Goal: Task Accomplishment & Management: Complete application form

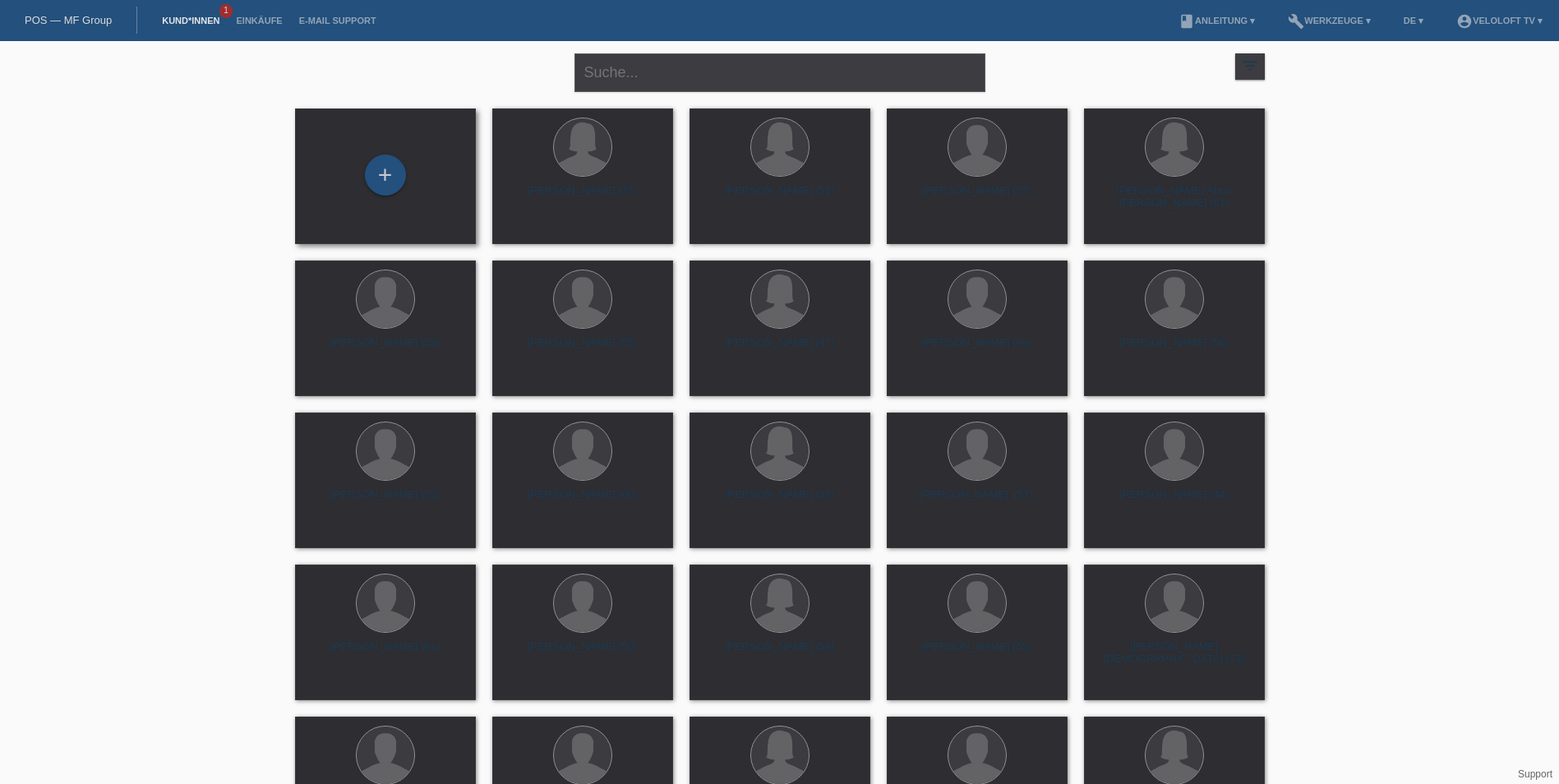
click at [399, 198] on div "+" at bounding box center [386, 175] width 181 height 135
click at [393, 175] on div "+" at bounding box center [386, 175] width 41 height 41
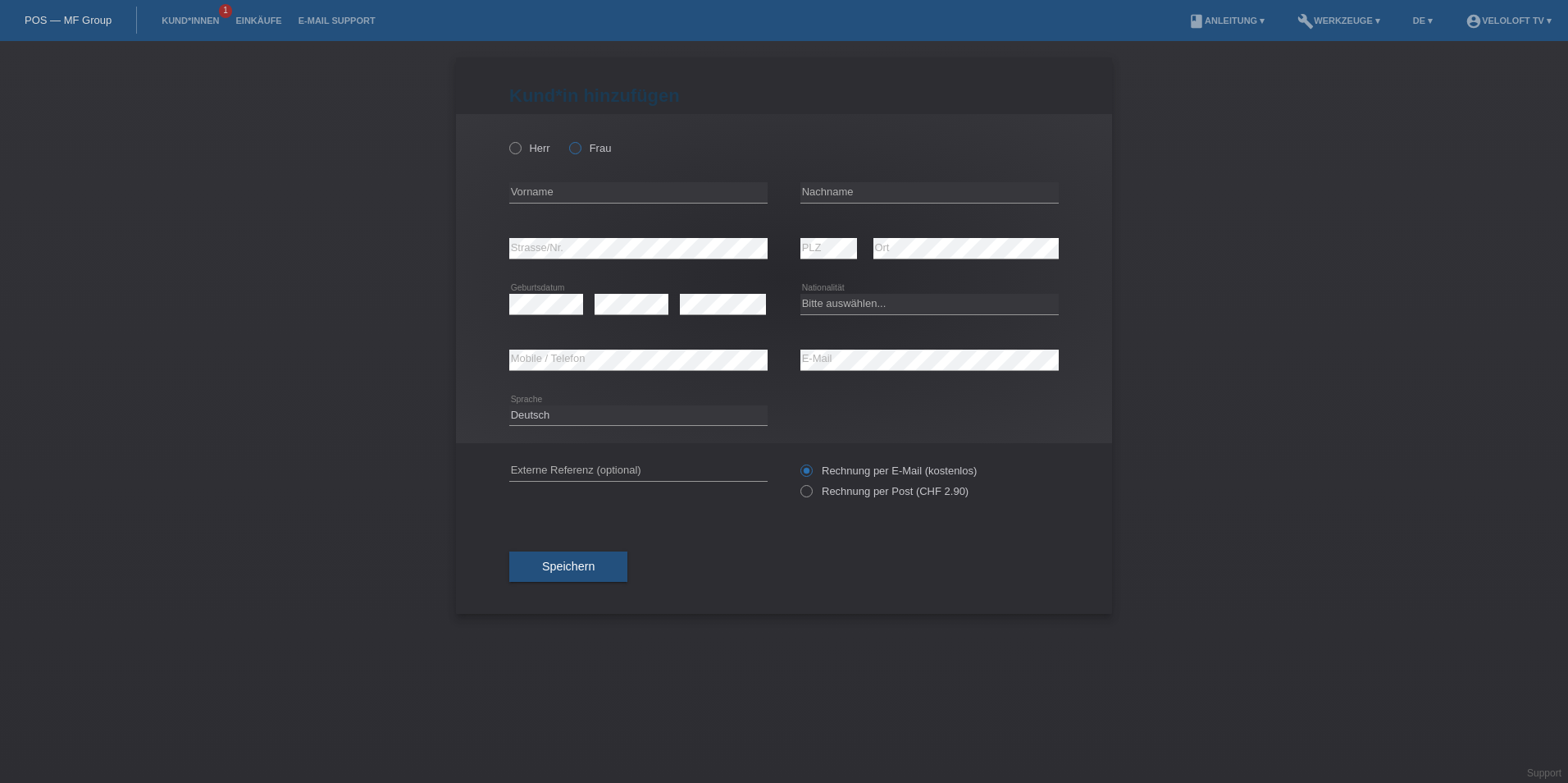
click at [567, 139] on icon at bounding box center [567, 139] width 0 height 0
click at [573, 146] on input "Frau" at bounding box center [575, 147] width 11 height 11
radio input "true"
click at [833, 199] on input "text" at bounding box center [929, 192] width 259 height 20
paste input "[PERSON_NAME]"
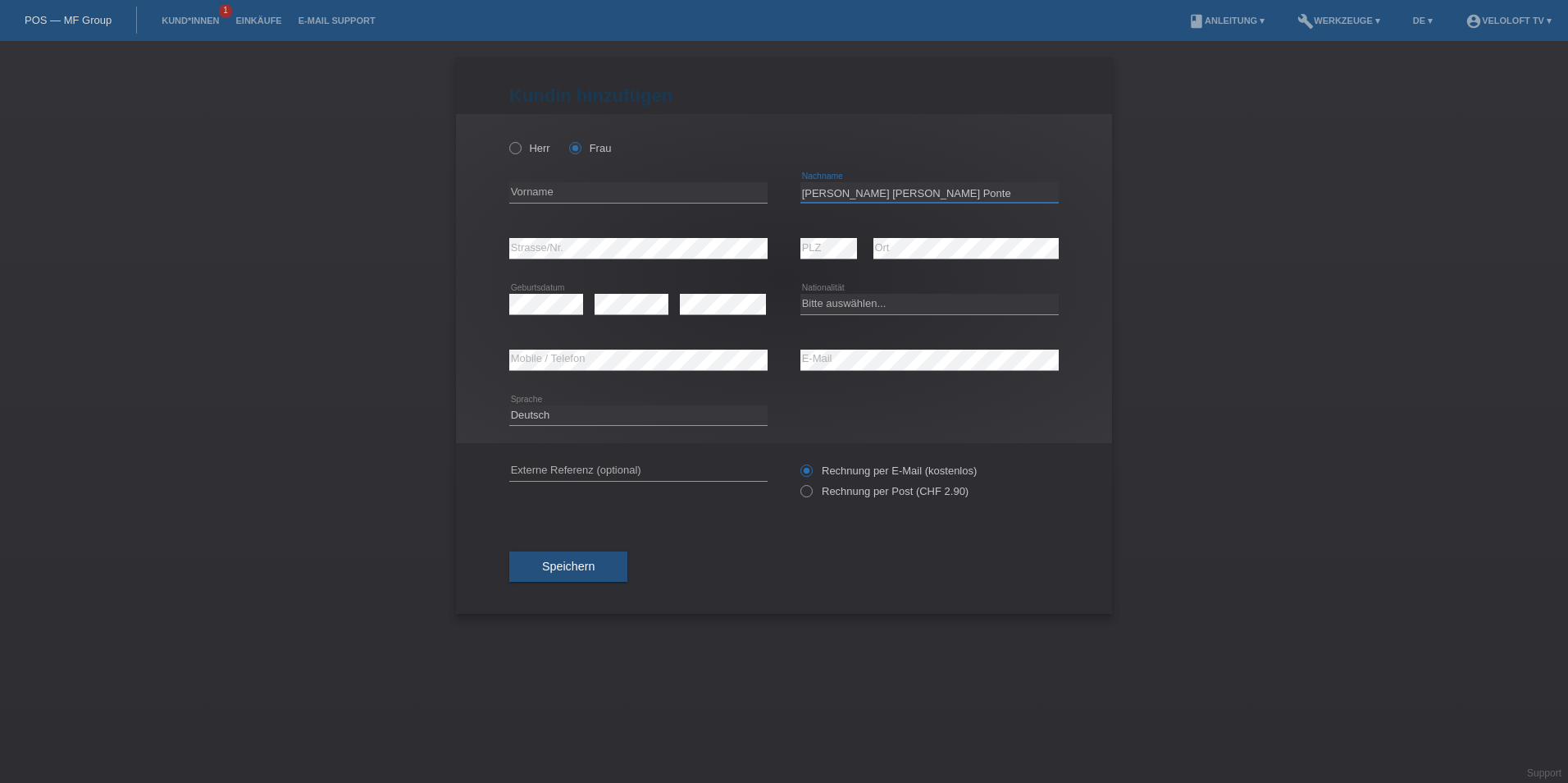
type input "[PERSON_NAME]"
click at [629, 189] on input "text" at bounding box center [639, 192] width 259 height 20
paste input "[PERSON_NAME]"
type input "[PERSON_NAME]"
click at [838, 306] on select "Bitte auswählen... Schweiz Deutschland Liechtenstein Österreich ------------ Af…" at bounding box center [929, 303] width 259 height 19
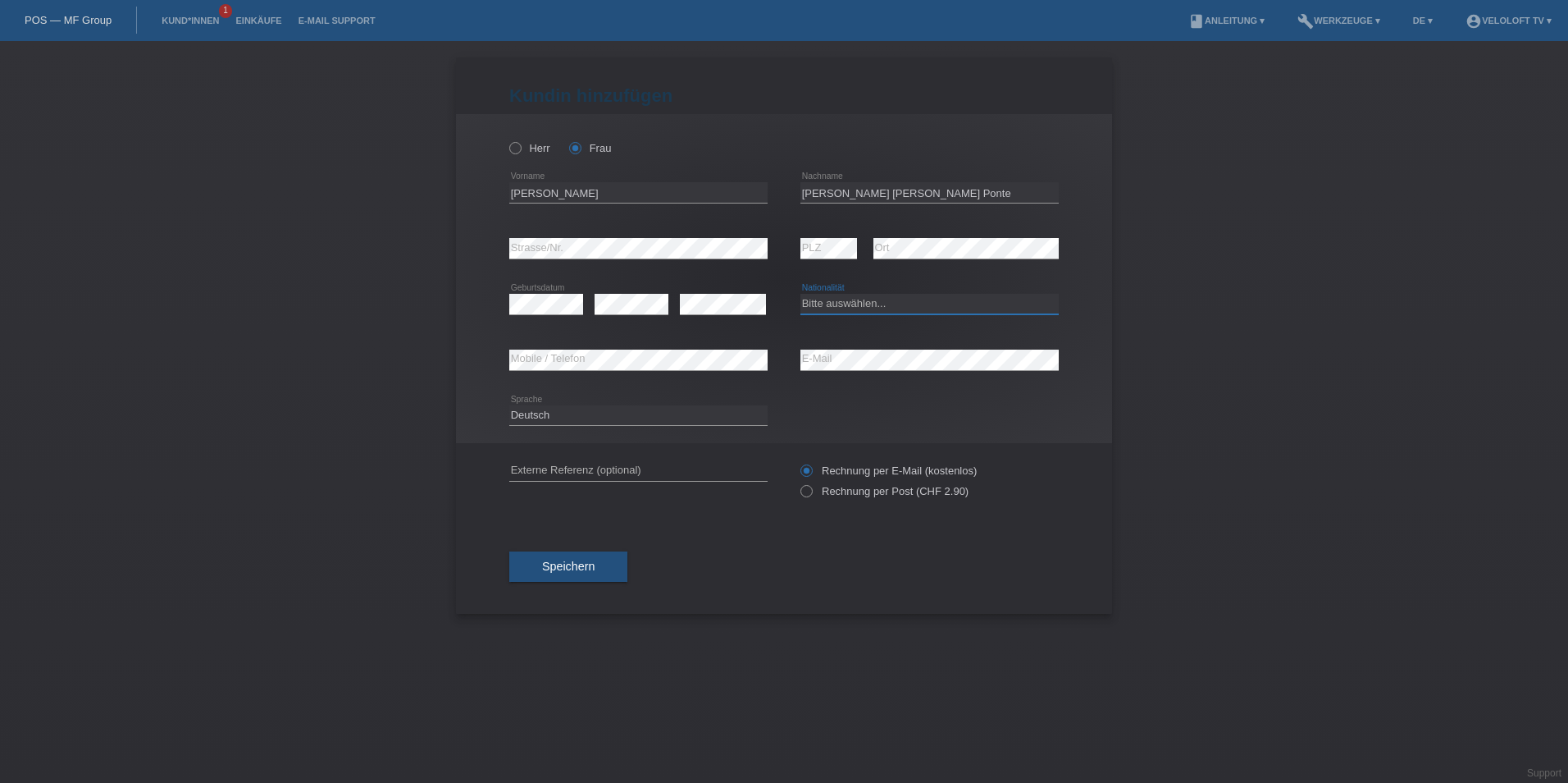
select select "CH"
click at [800, 294] on select "Bitte auswählen... Schweiz Deutschland Liechtenstein Österreich ------------ Af…" at bounding box center [929, 303] width 259 height 19
click at [599, 560] on button "Speichern" at bounding box center [568, 567] width 118 height 31
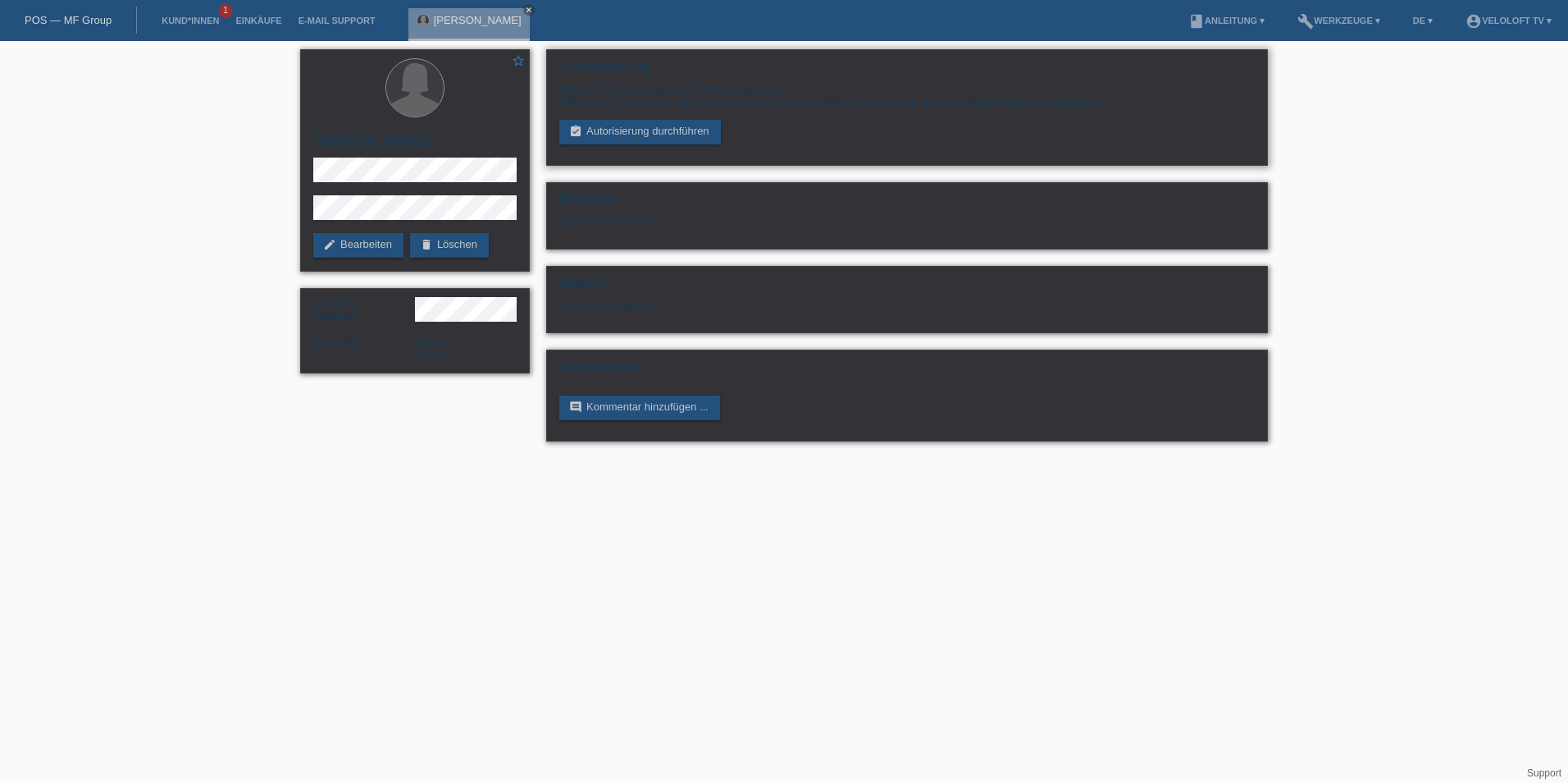
click at [637, 114] on div "Bitte führen Sie zuerst eine Autorisierung durch. Bitte lassen Sie sich von der…" at bounding box center [906, 113] width 695 height 61
click at [638, 126] on link "assignment_turned_in Autorisierung durchführen" at bounding box center [640, 131] width 161 height 24
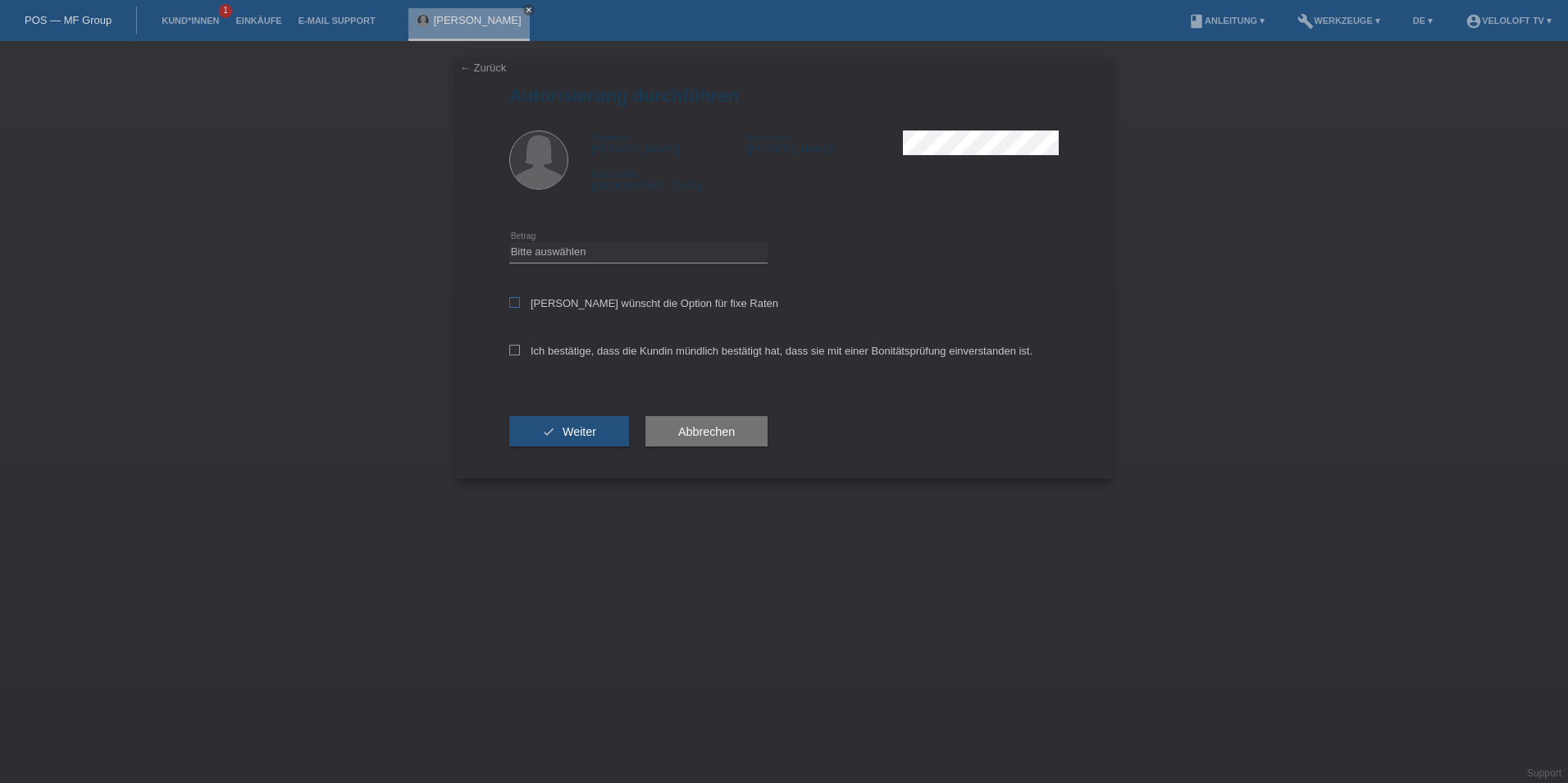
click at [571, 297] on label "Kundin wünscht die Option für fixe Raten" at bounding box center [644, 303] width 269 height 13
click at [520, 297] on input "Kundin wünscht die Option für fixe Raten" at bounding box center [514, 302] width 11 height 11
checkbox input "true"
click at [539, 354] on label "Ich bestätige, dass die Kundin mündlich bestätigt hat, dass sie mit einer Bonit…" at bounding box center [771, 350] width 523 height 13
click at [520, 354] on input "Ich bestätige, dass die Kundin mündlich bestätigt hat, dass sie mit einer Bonit…" at bounding box center [514, 349] width 11 height 11
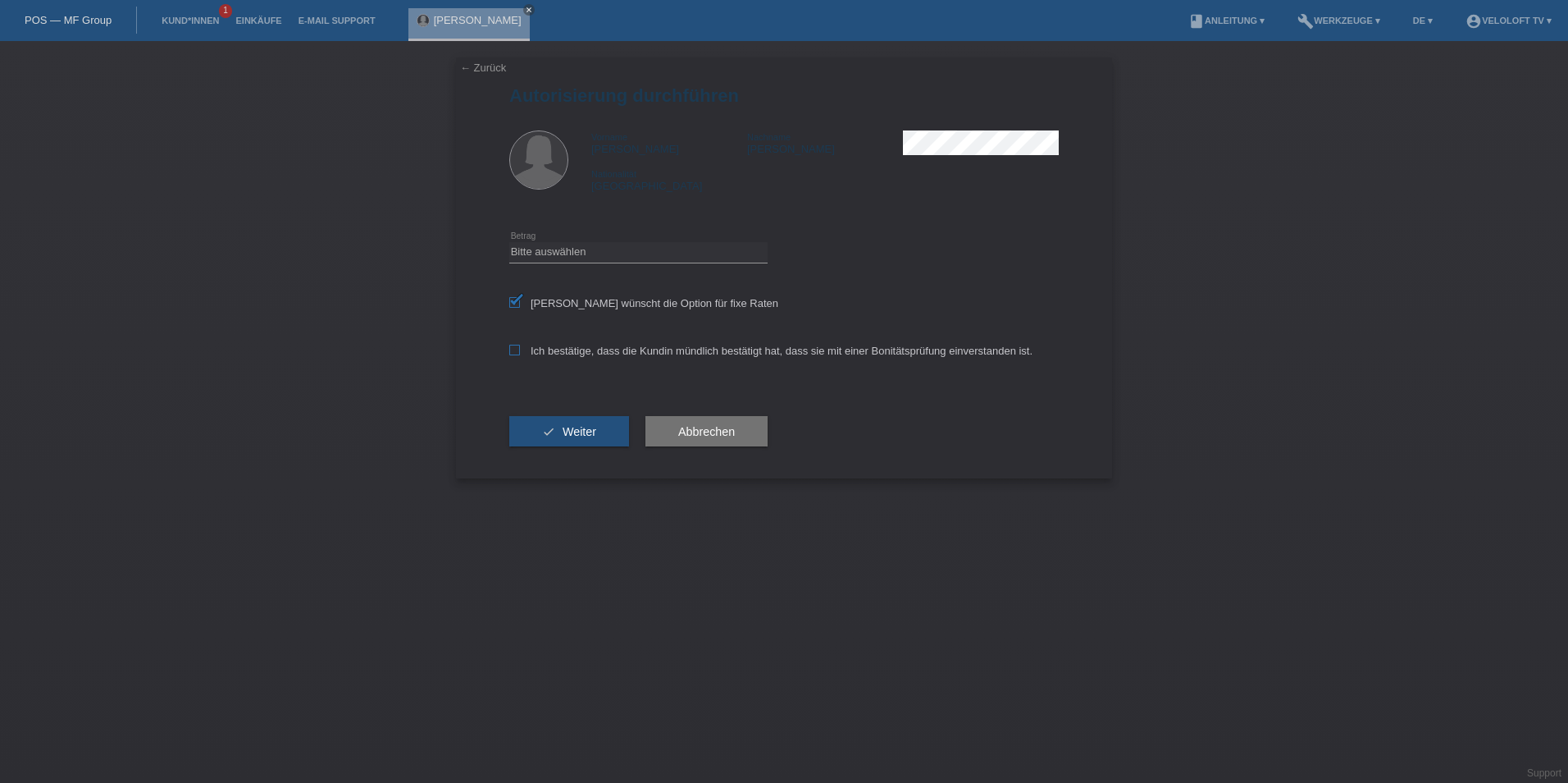
checkbox input "true"
click at [573, 237] on div "Bitte auswählen CHF 1.00 - CHF 499.00 CHF 500.00 - CHF 1'999.00 CHF 2'000.00 - …" at bounding box center [639, 252] width 259 height 55
click at [574, 249] on select "Bitte auswählen CHF 1.00 - CHF 499.00 CHF 500.00 - CHF 1'999.00 CHF 2'000.00 - …" at bounding box center [639, 252] width 259 height 19
select select "2"
click at [509, 242] on select "Bitte auswählen CHF 1.00 - CHF 499.00 CHF 500.00 - CHF 1'999.00 CHF 2'000.00 - …" at bounding box center [639, 252] width 259 height 19
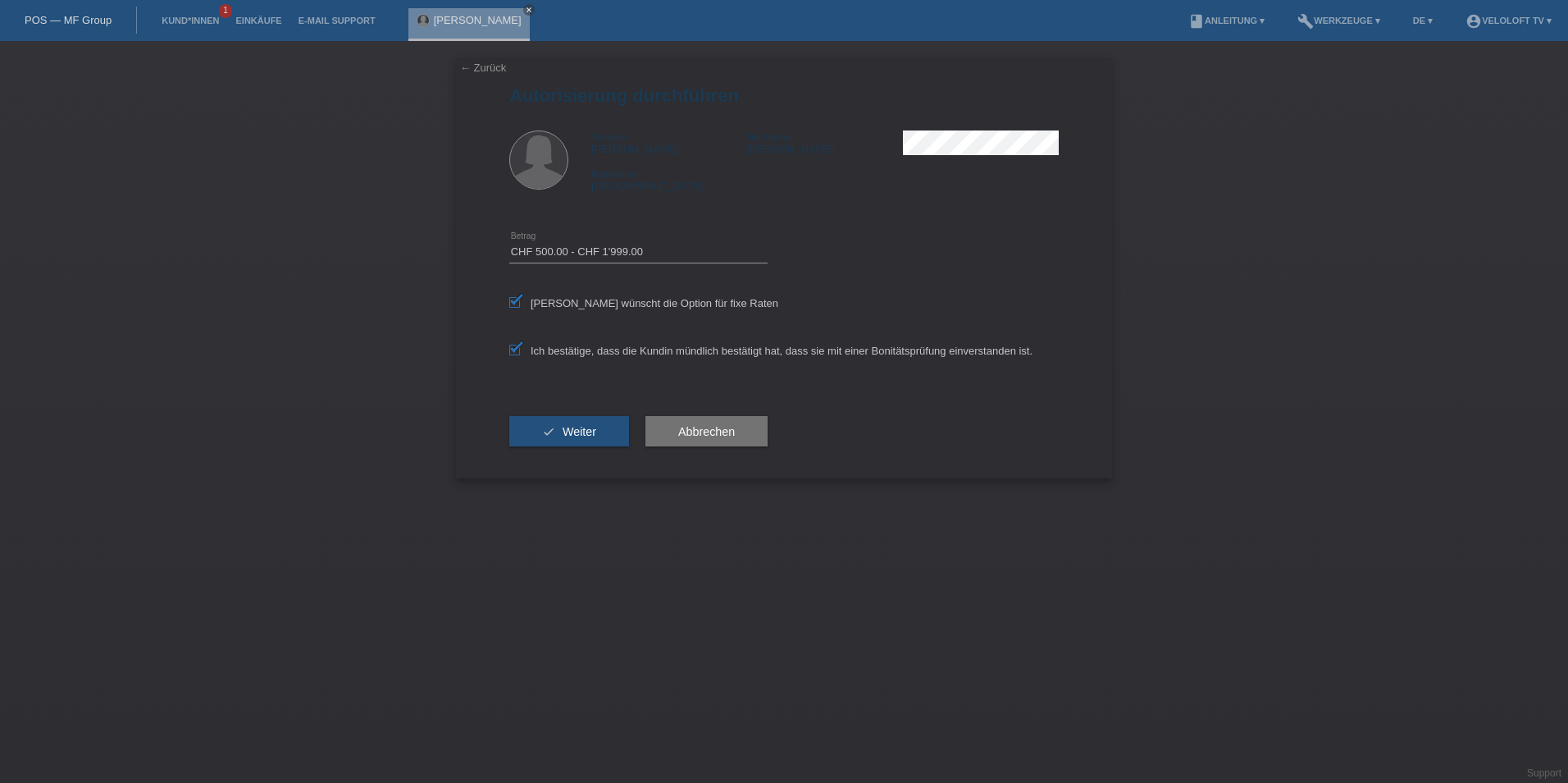
click at [593, 440] on button "check Weiter" at bounding box center [569, 432] width 120 height 31
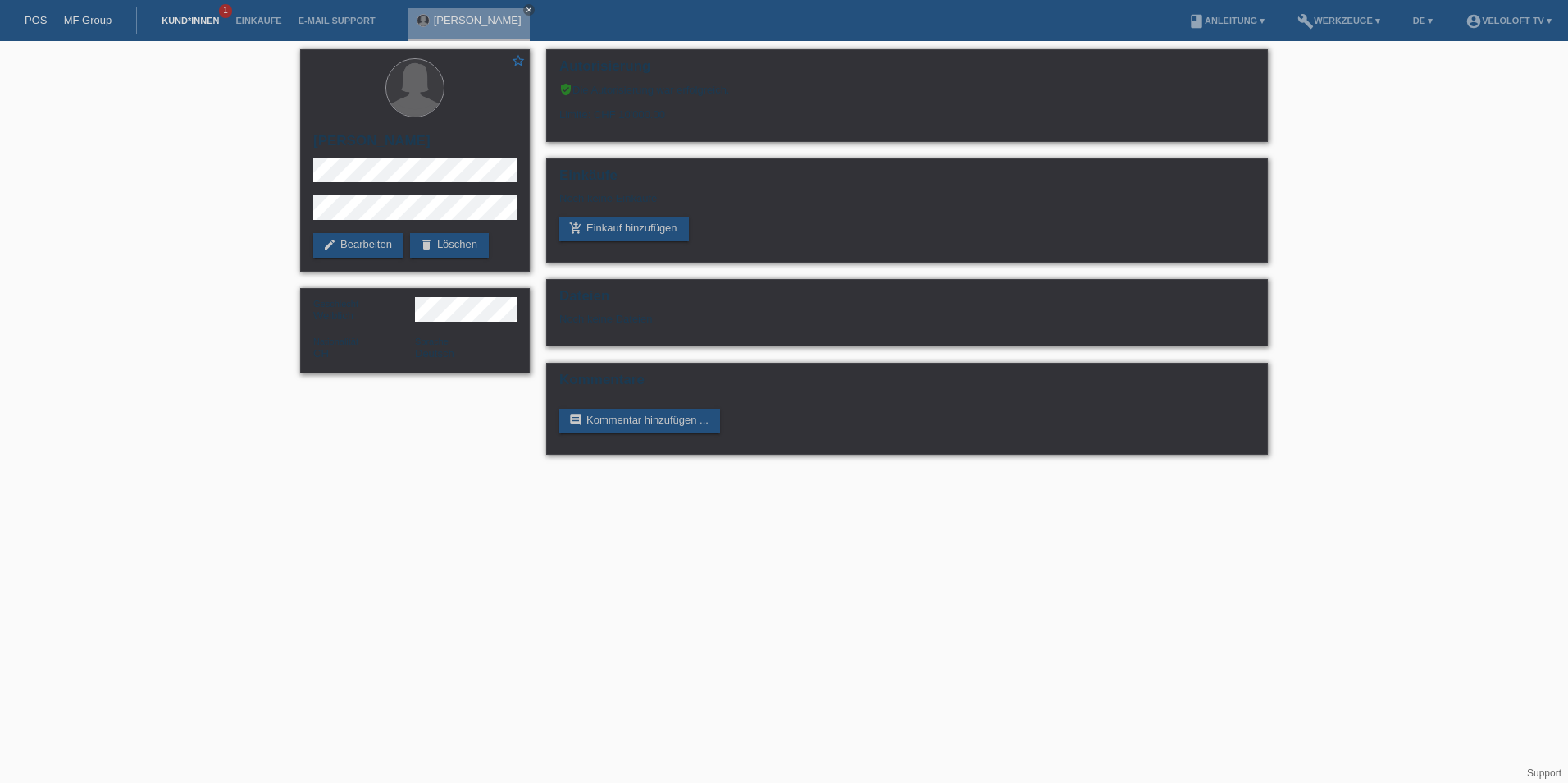
click at [198, 21] on link "Kund*innen" at bounding box center [191, 20] width 74 height 10
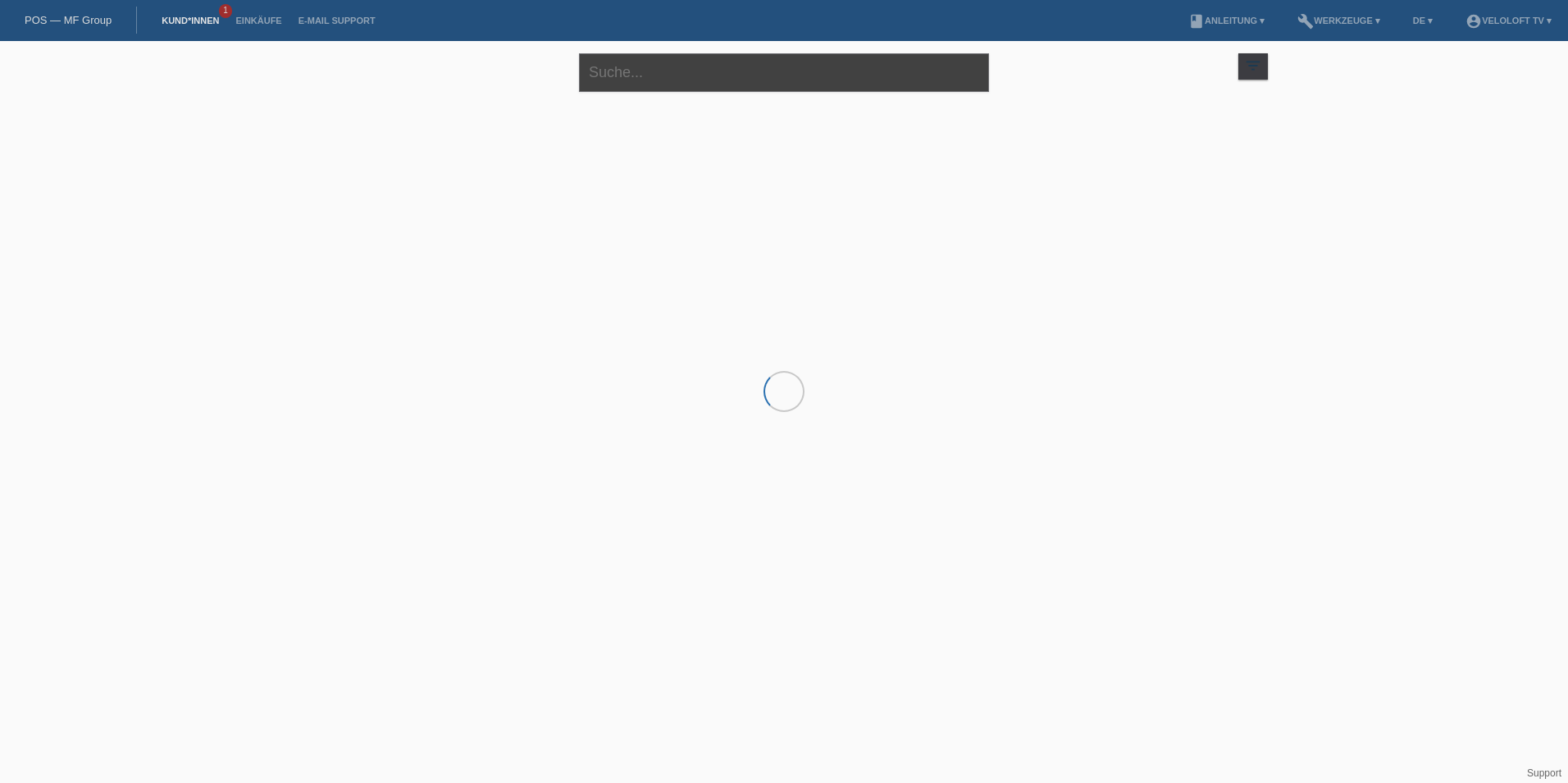
click at [636, 84] on input "text" at bounding box center [784, 73] width 410 height 39
paste input "[PERSON_NAME]"
type input "[PERSON_NAME]"
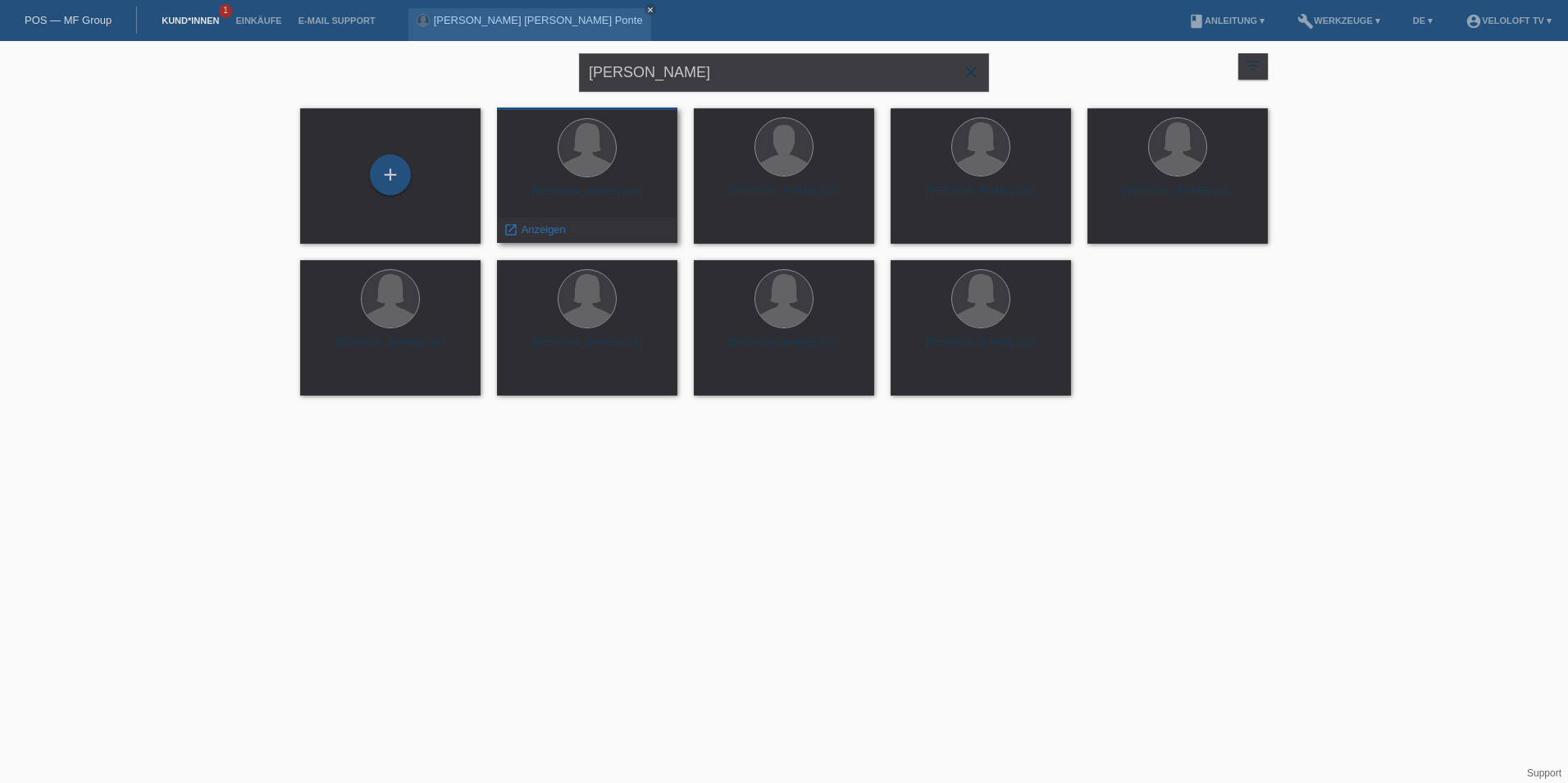
click at [620, 202] on div "[PERSON_NAME] (48)" at bounding box center [587, 197] width 155 height 26
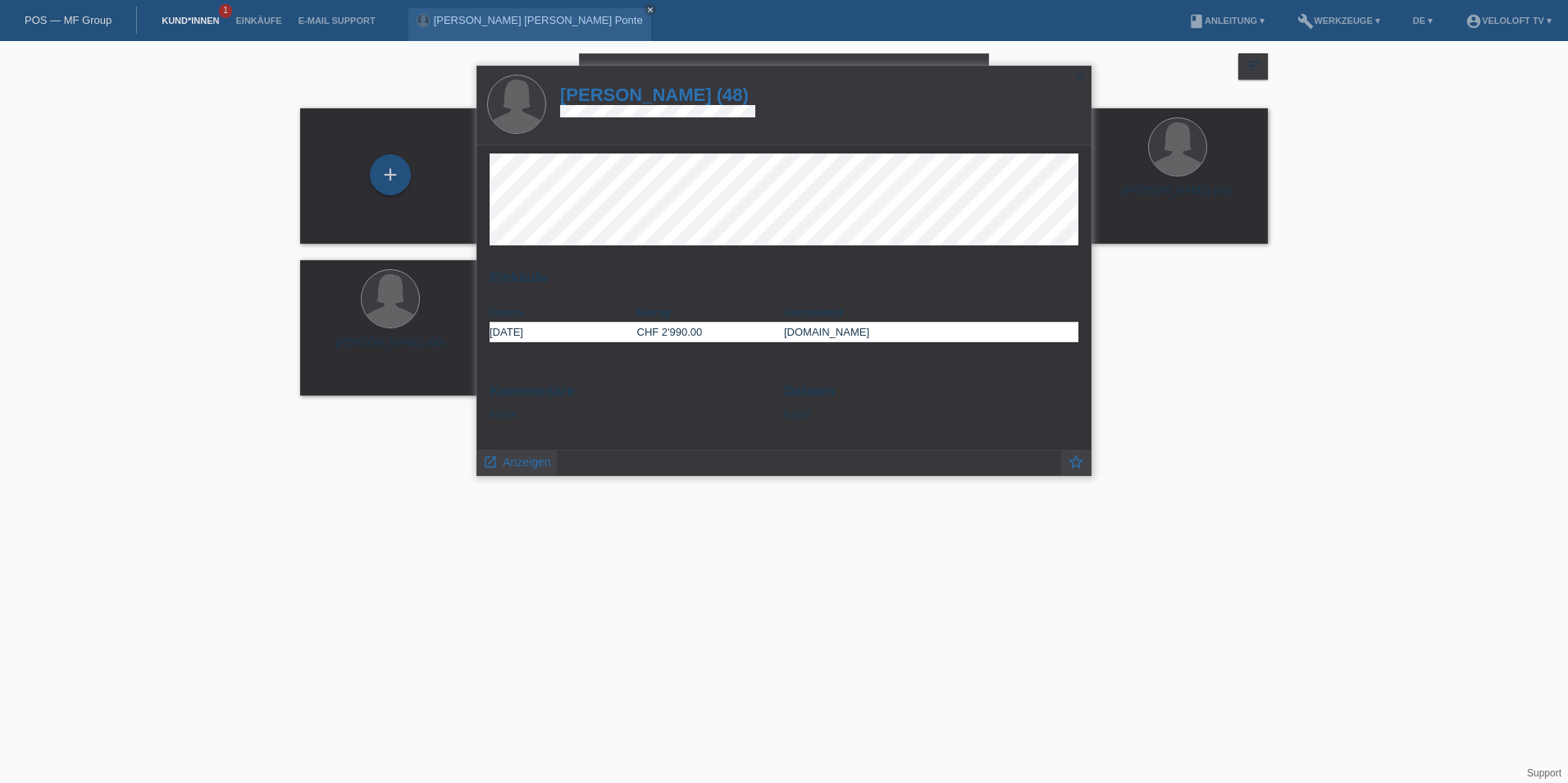
click at [1087, 77] on div "close" at bounding box center [1079, 78] width 23 height 23
